Goal: Communication & Community: Answer question/provide support

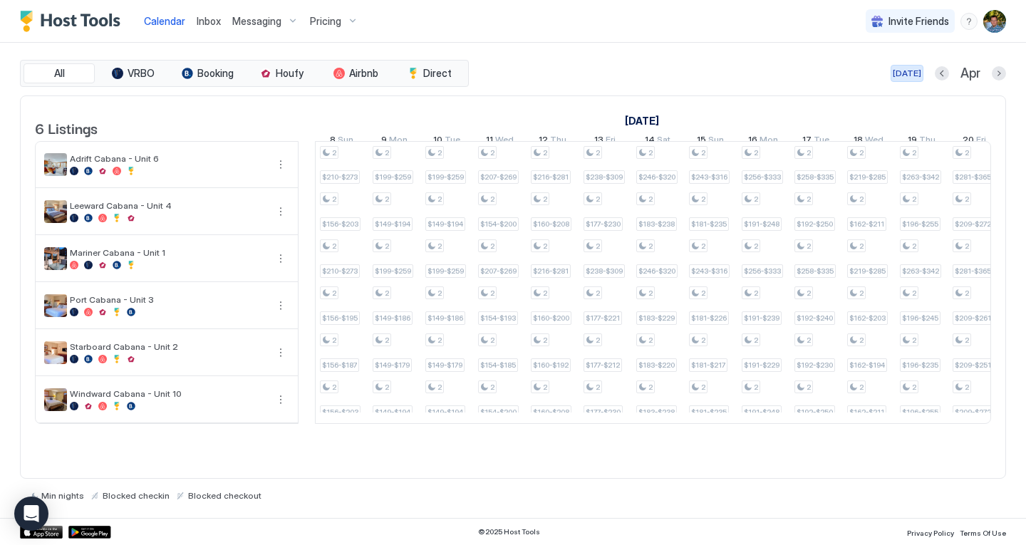
scroll to position [0, 1704]
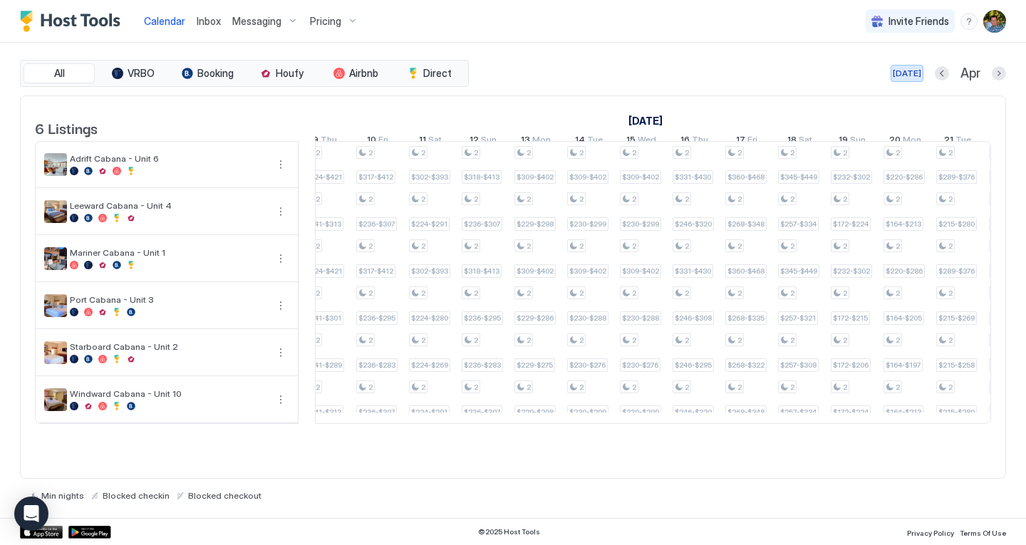
click at [914, 73] on div "[DATE]" at bounding box center [907, 73] width 29 height 13
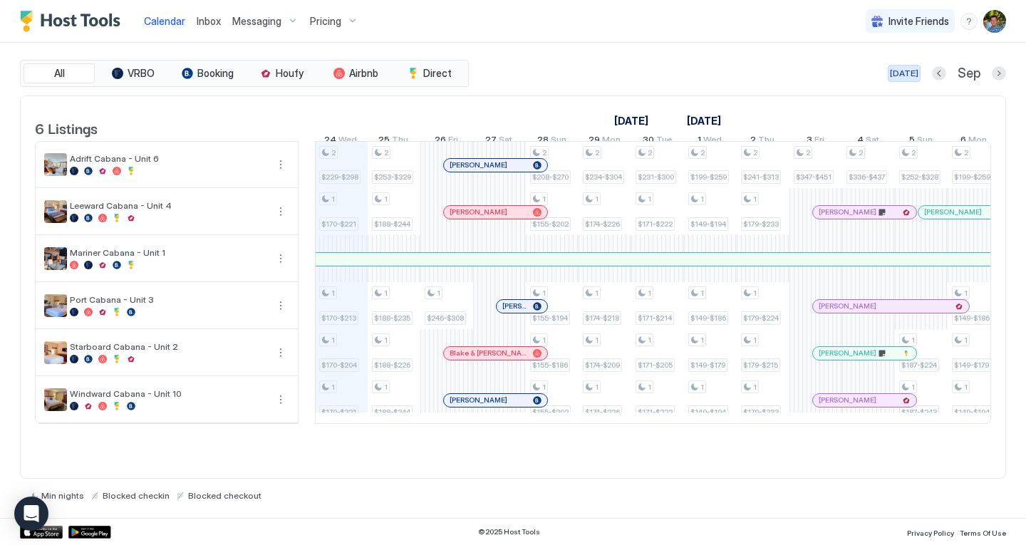
scroll to position [0, 792]
click at [518, 171] on div at bounding box center [517, 165] width 11 height 11
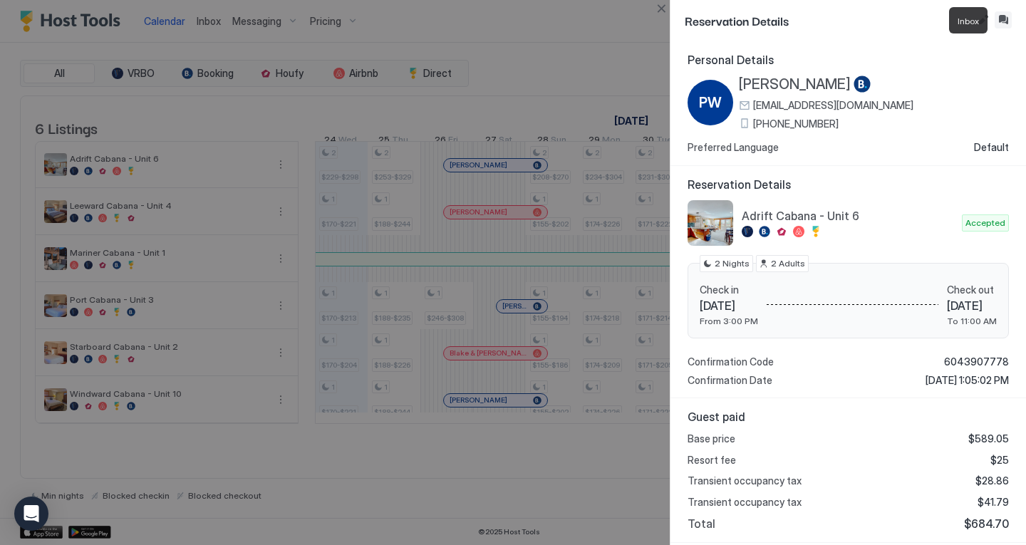
click at [1004, 12] on button "Inbox" at bounding box center [1003, 19] width 17 height 17
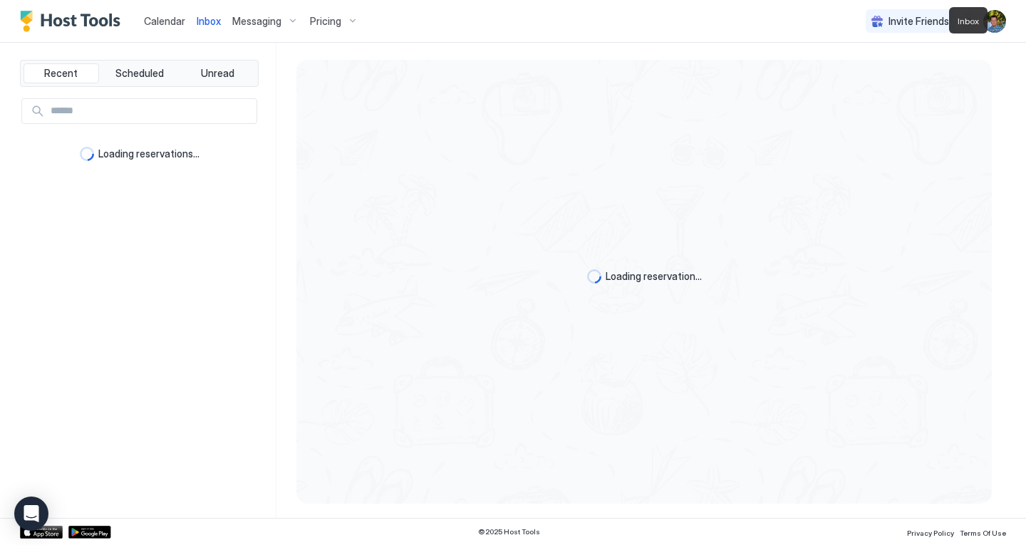
type textarea "*"
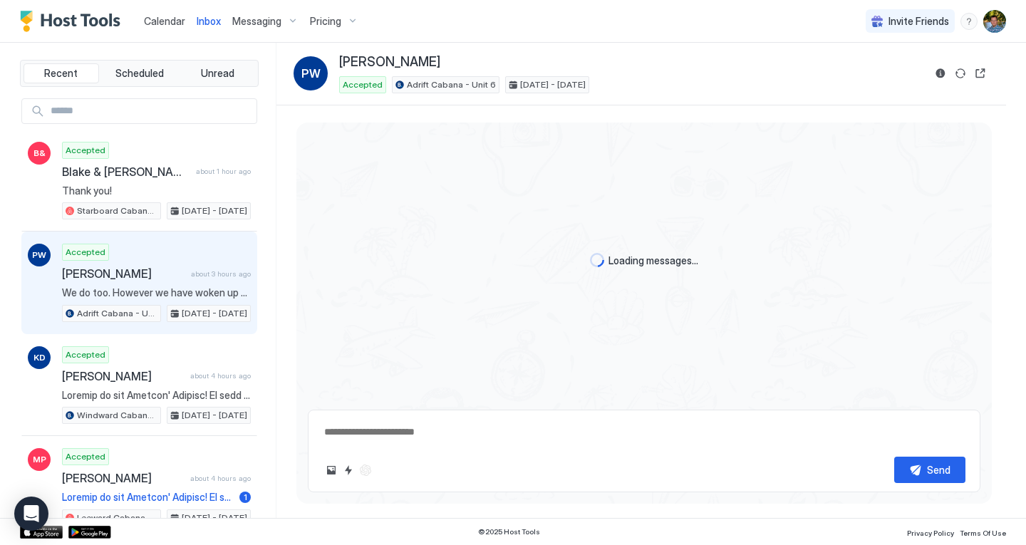
scroll to position [750, 0]
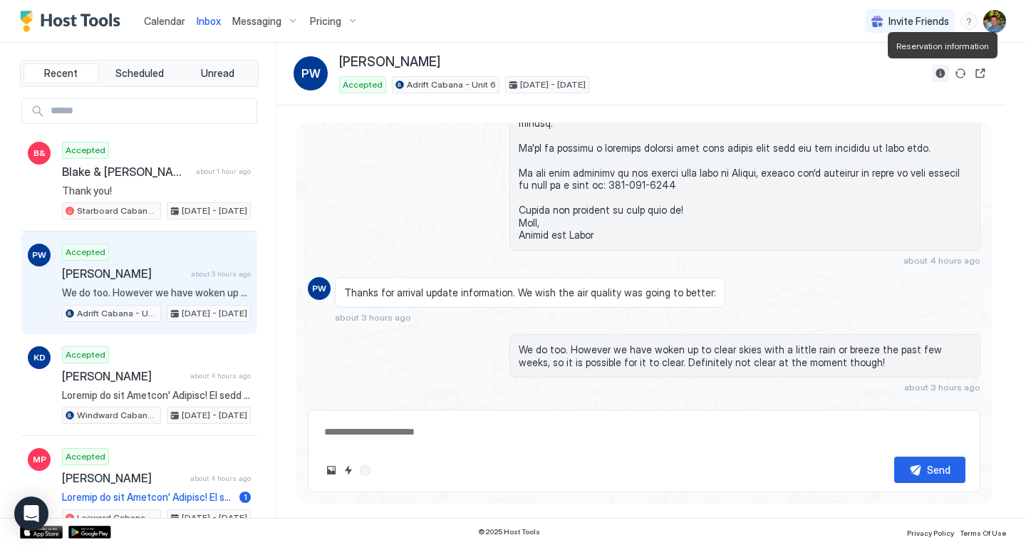
click at [944, 77] on button "Reservation information" at bounding box center [940, 73] width 17 height 17
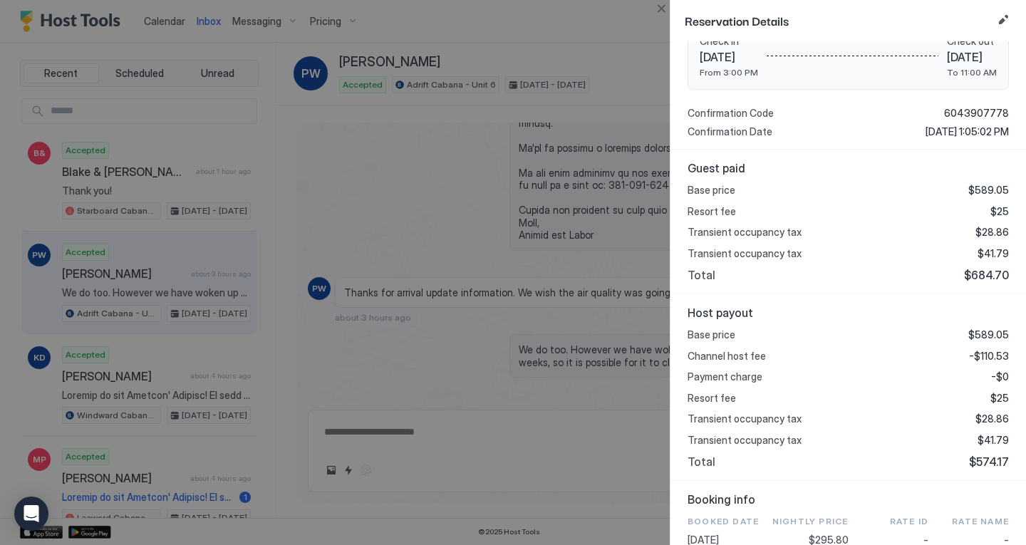
scroll to position [304, 0]
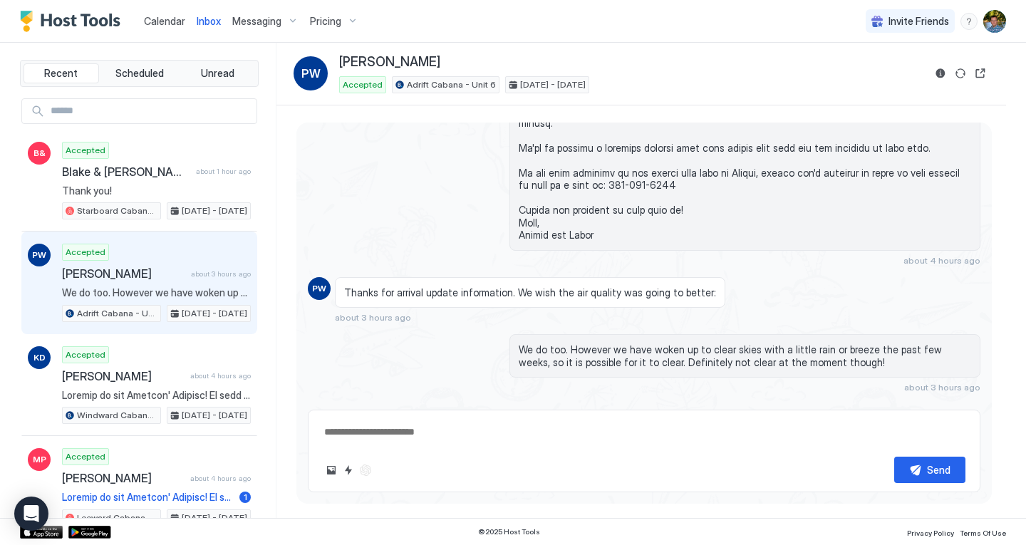
click at [167, 21] on span "Calendar" at bounding box center [164, 21] width 41 height 12
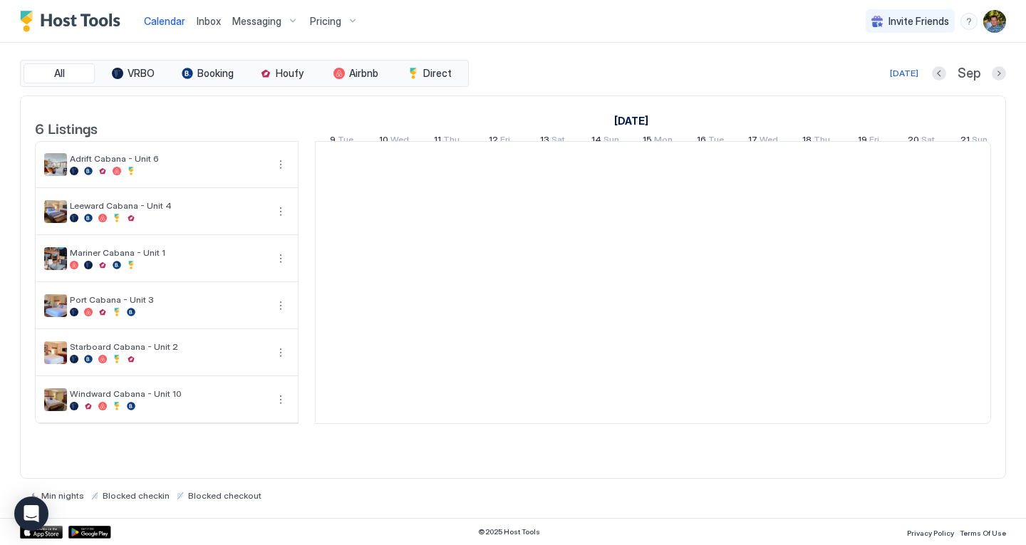
scroll to position [0, 792]
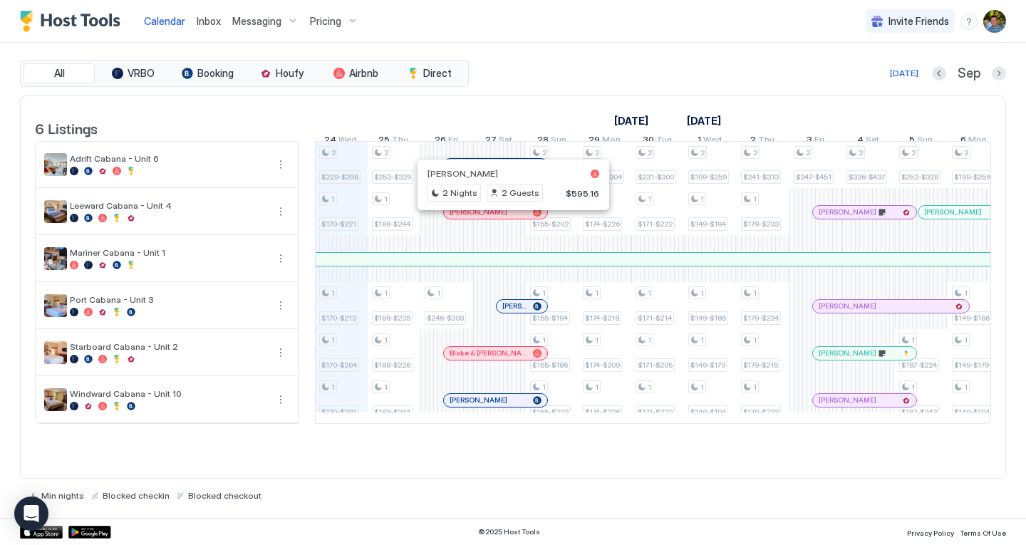
click at [508, 218] on div at bounding box center [507, 212] width 11 height 11
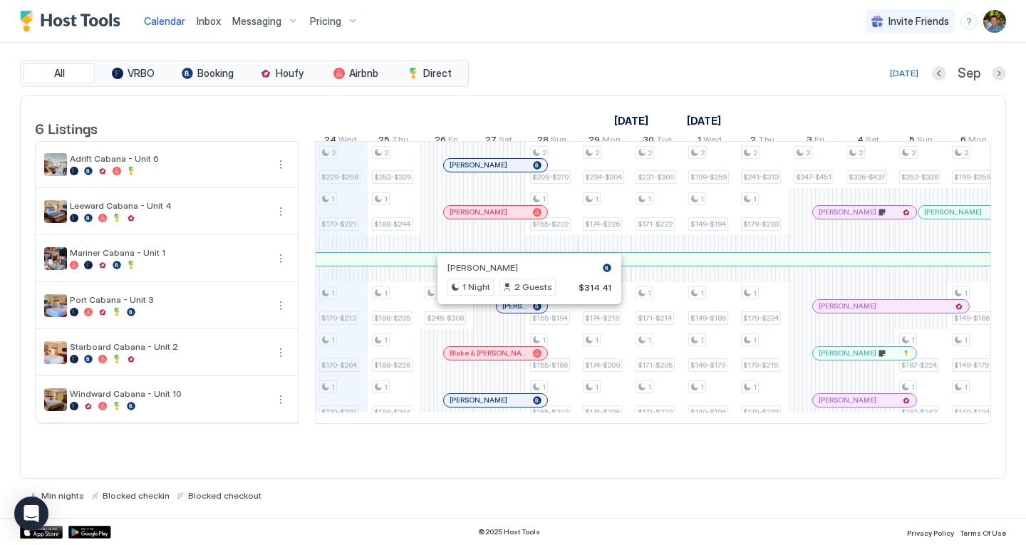
click at [525, 312] on div at bounding box center [524, 306] width 11 height 11
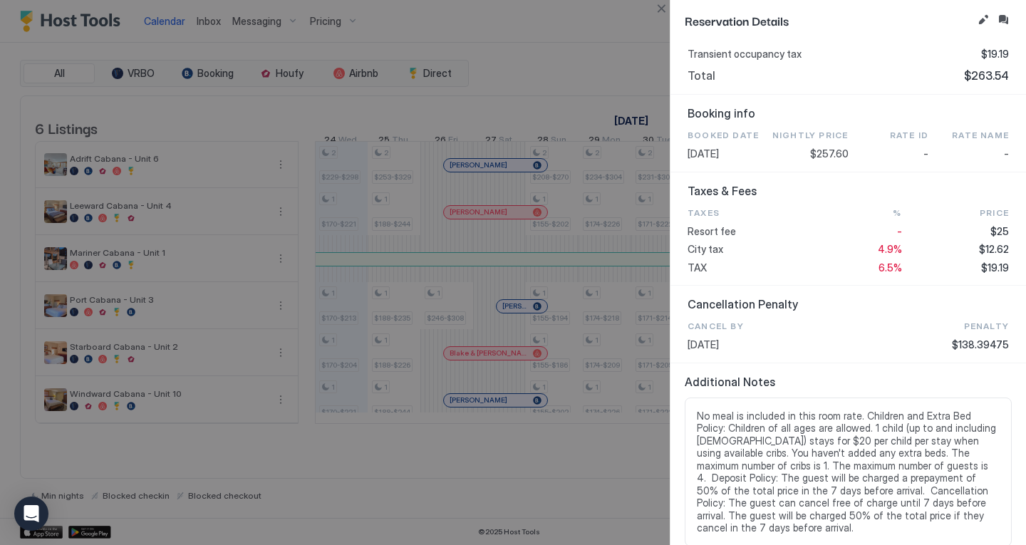
scroll to position [542, 0]
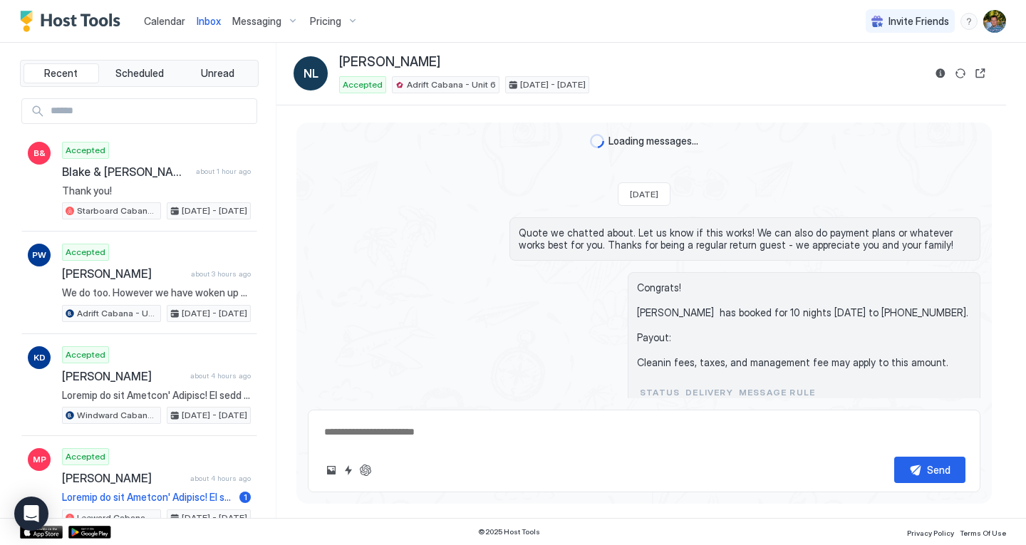
scroll to position [279, 0]
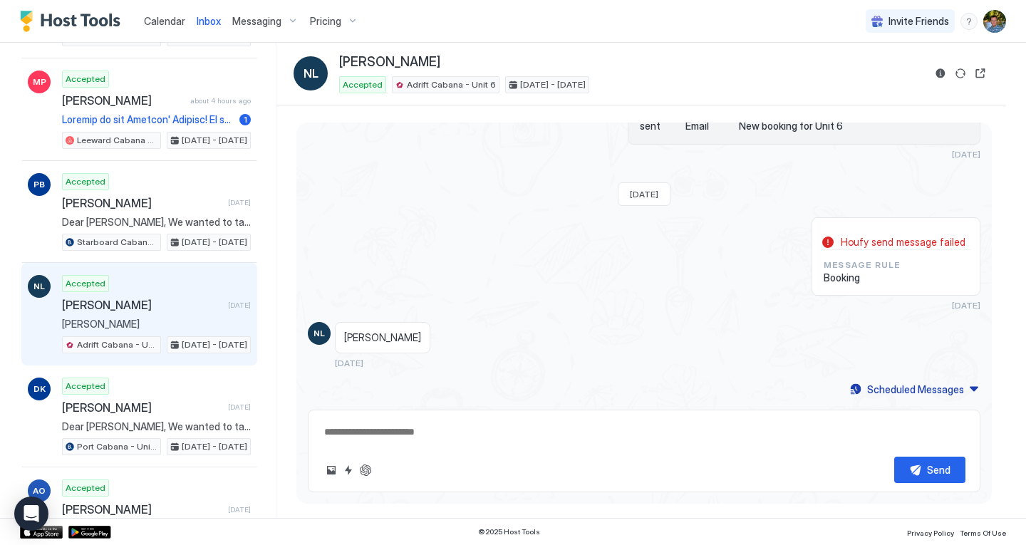
drag, startPoint x: 0, startPoint y: 0, endPoint x: 53, endPoint y: 23, distance: 57.5
click at [53, 23] on img "Host Tools Logo" at bounding box center [73, 21] width 107 height 21
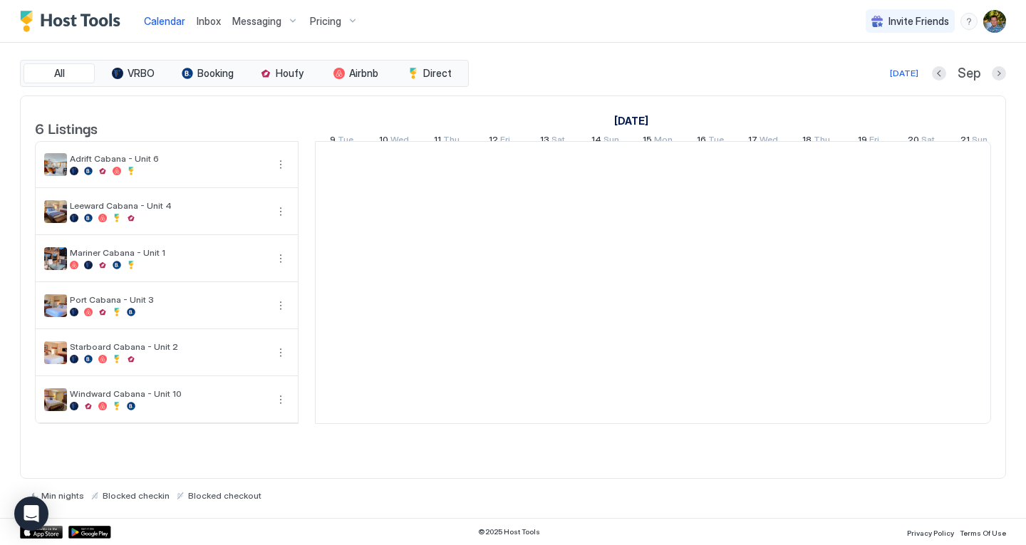
scroll to position [0, 792]
